Goal: Task Accomplishment & Management: Use online tool/utility

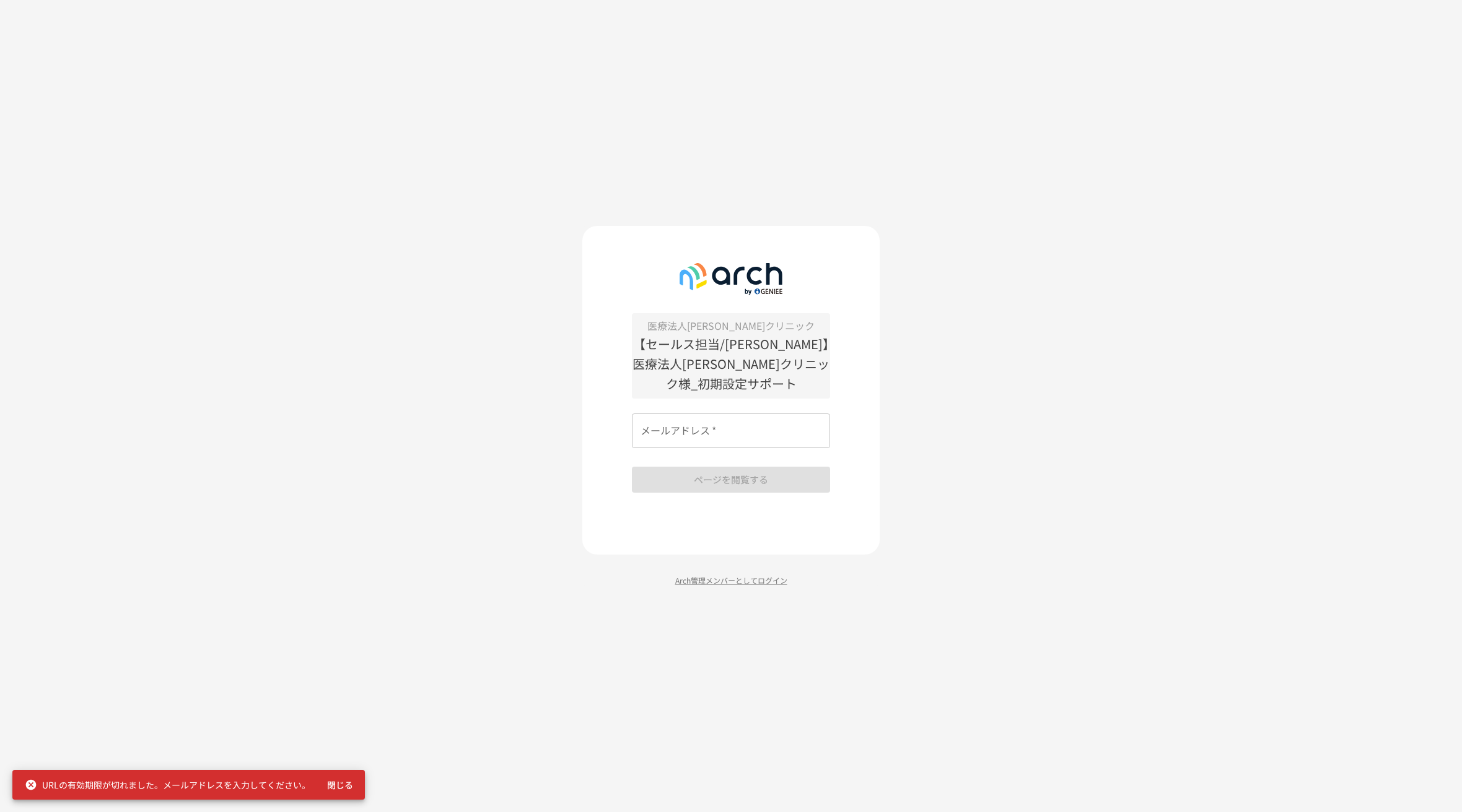
click at [692, 423] on input "メールアドレス   *" at bounding box center [731, 431] width 198 height 35
type input "*"
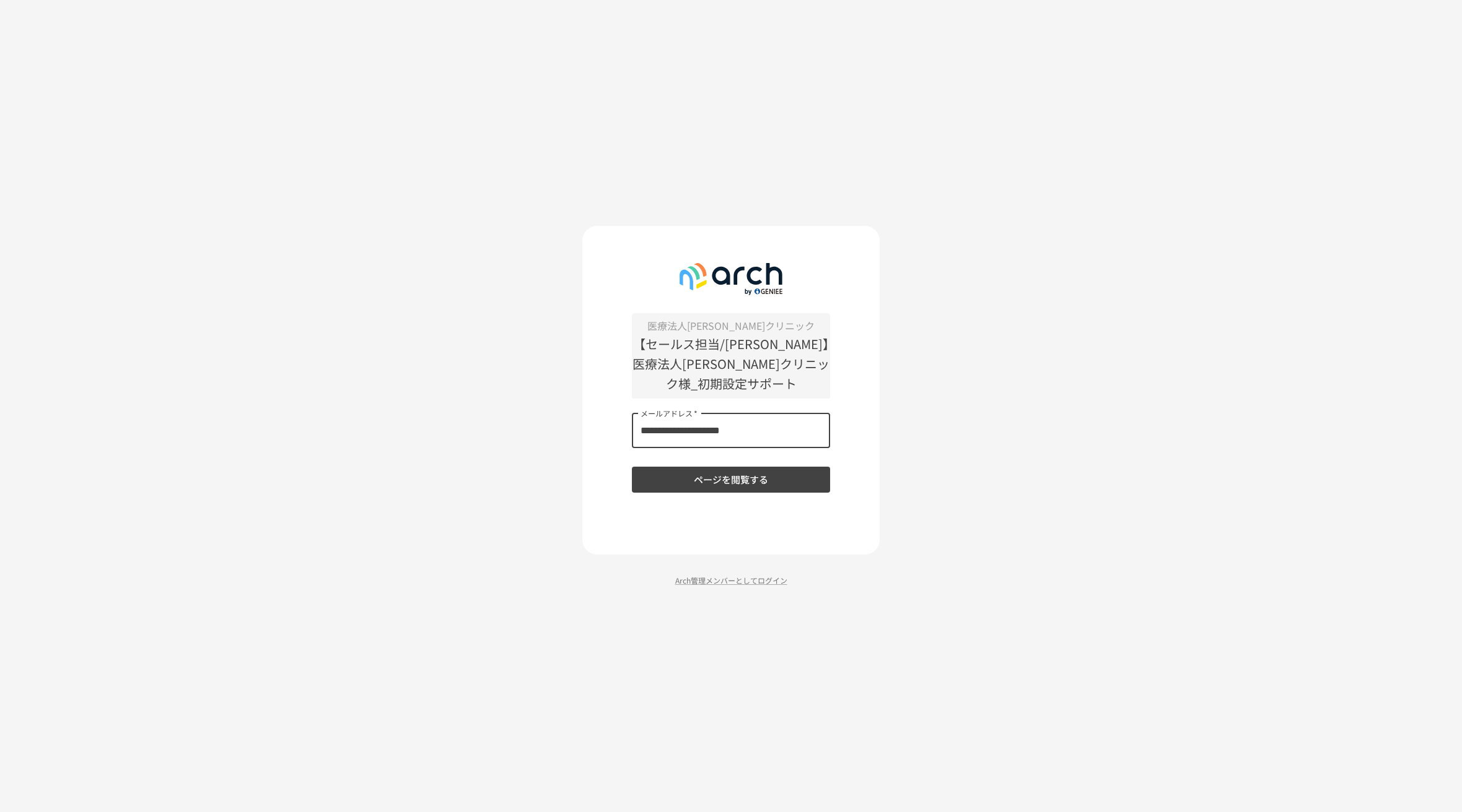
type input "**********"
click at [632, 467] on button "ページを閲覧する" at bounding box center [731, 480] width 198 height 26
